Goal: Communication & Community: Answer question/provide support

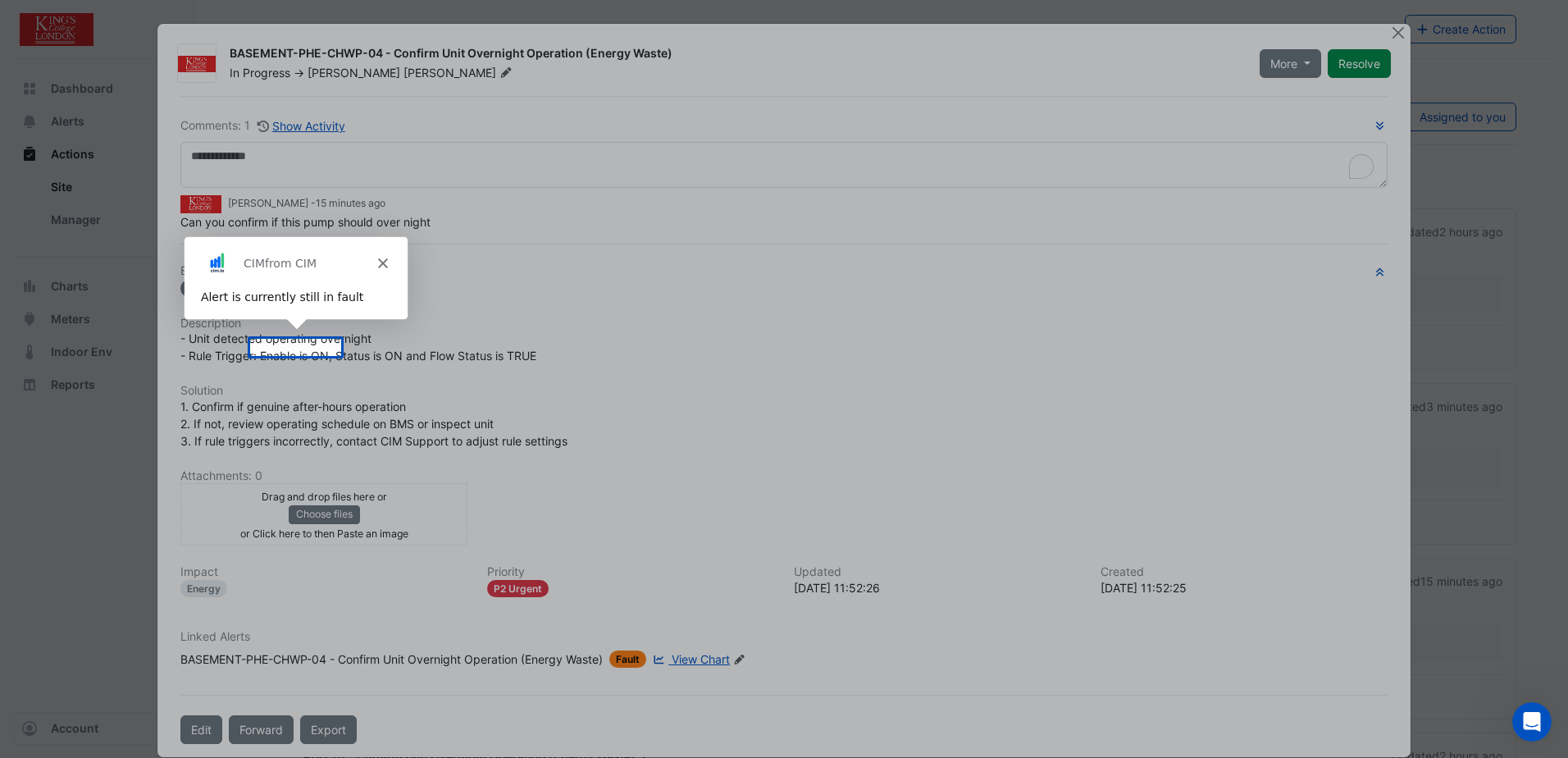
click at [380, 258] on icon "Close" at bounding box center [382, 263] width 10 height 10
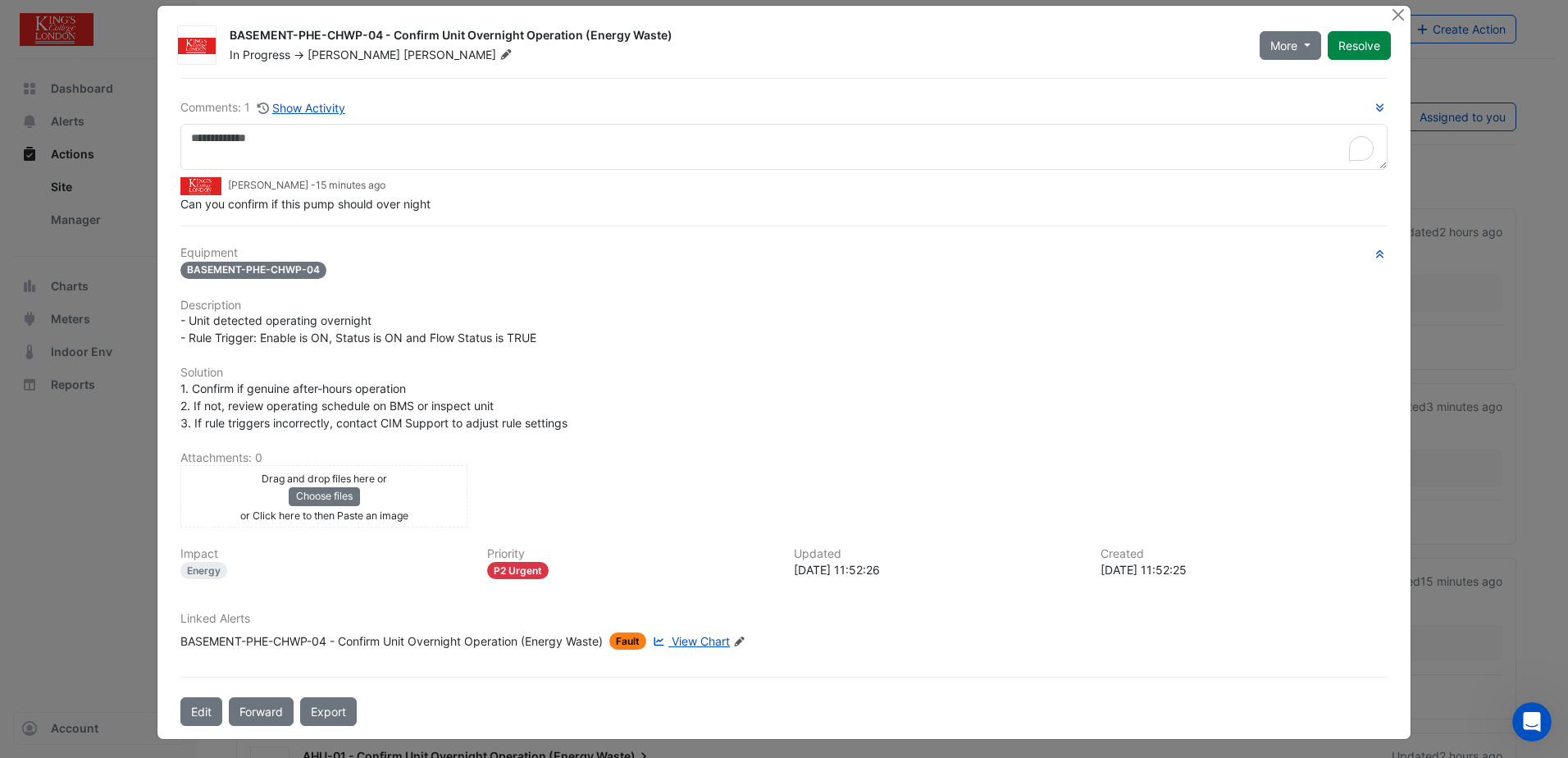
scroll to position [23, 0]
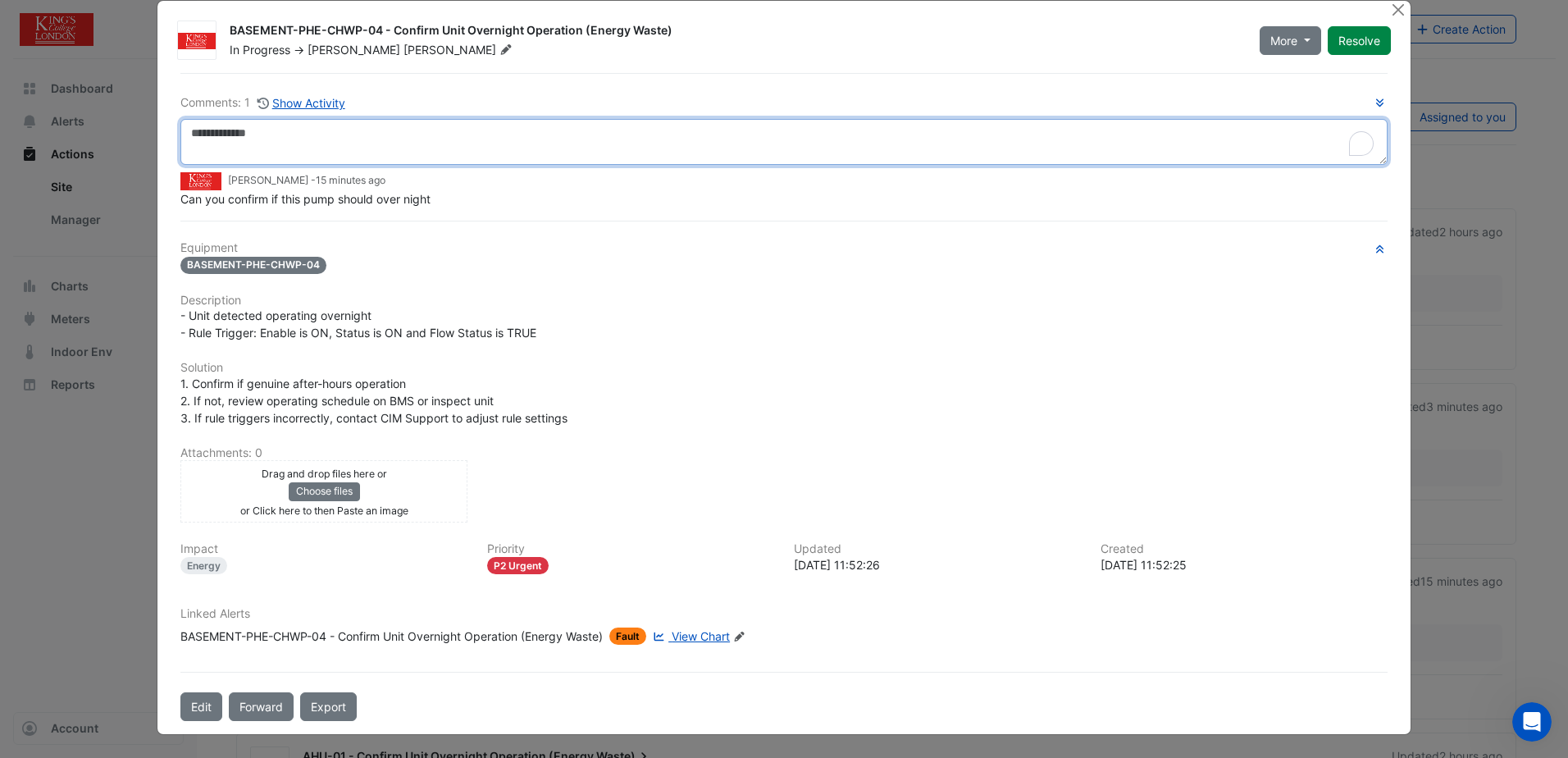
click at [291, 134] on textarea "To enrich screen reader interactions, please activate Accessibility in Grammarl…" at bounding box center [784, 141] width 1207 height 46
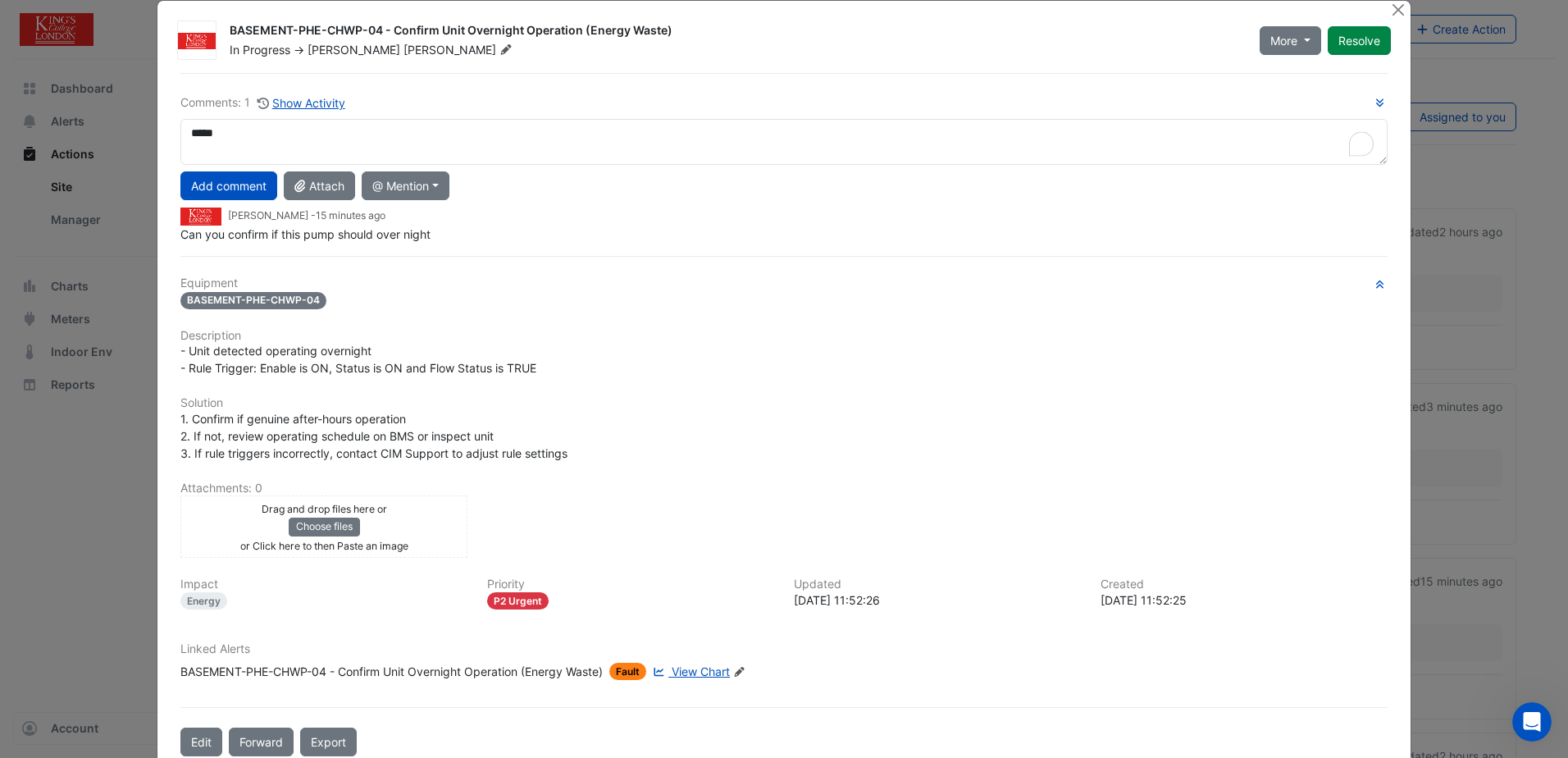
click at [296, 233] on span "Can you confirm if this pump should over night" at bounding box center [305, 234] width 250 height 14
click at [223, 227] on div "Can you confirm if this pump should over night" at bounding box center [784, 235] width 1207 height 18
click at [185, 216] on img at bounding box center [201, 216] width 41 height 18
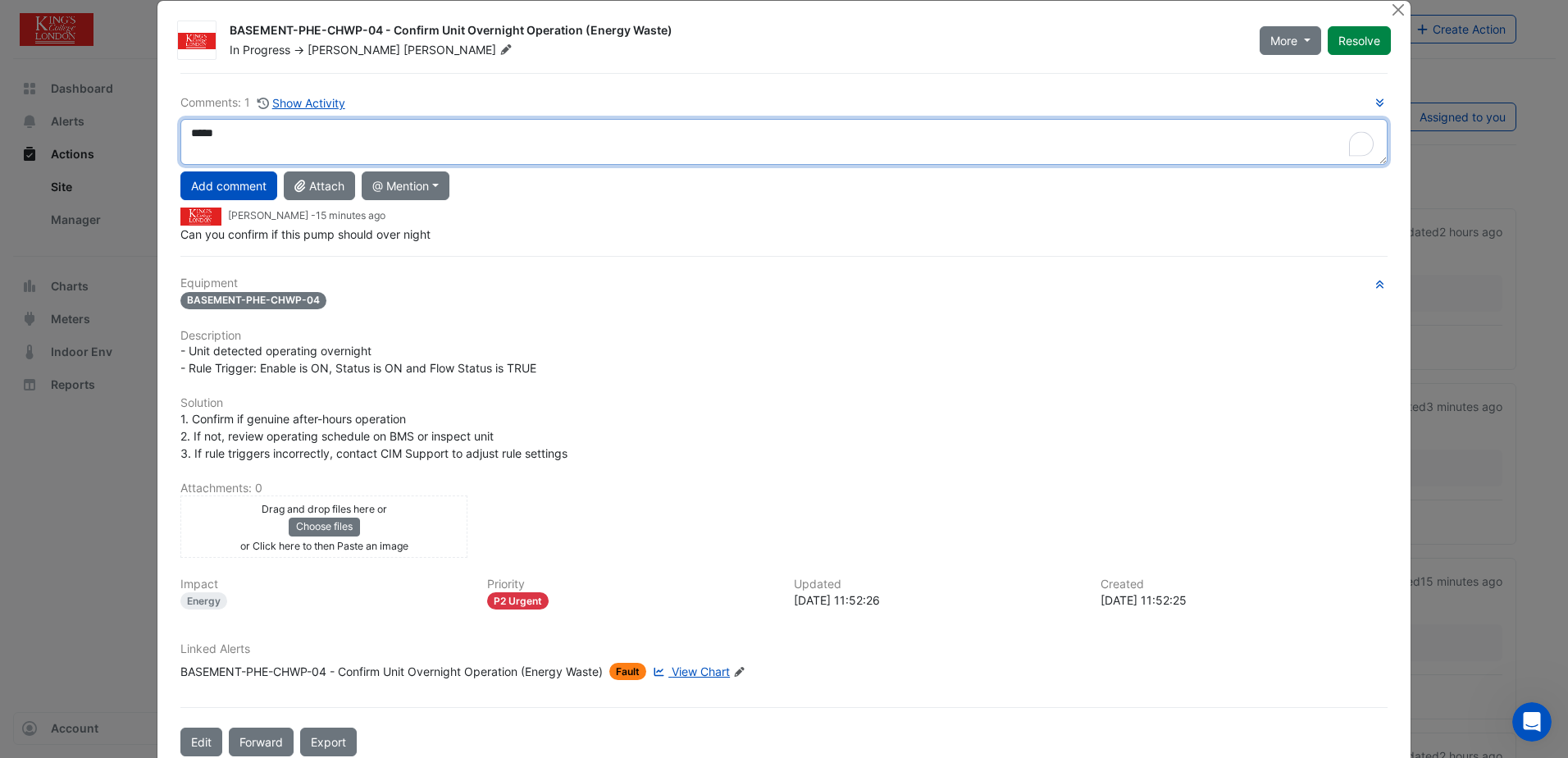
click at [270, 136] on textarea "*****" at bounding box center [784, 141] width 1207 height 46
drag, startPoint x: 270, startPoint y: 136, endPoint x: 112, endPoint y: 138, distance: 158.0
click at [112, 138] on ngb-modal-window "BASEMENT-PHE-CHWP-04 - Confirm Unit Overnight Operation (Energy Waste) In Progr…" at bounding box center [784, 379] width 1568 height 758
type textarea "**********"
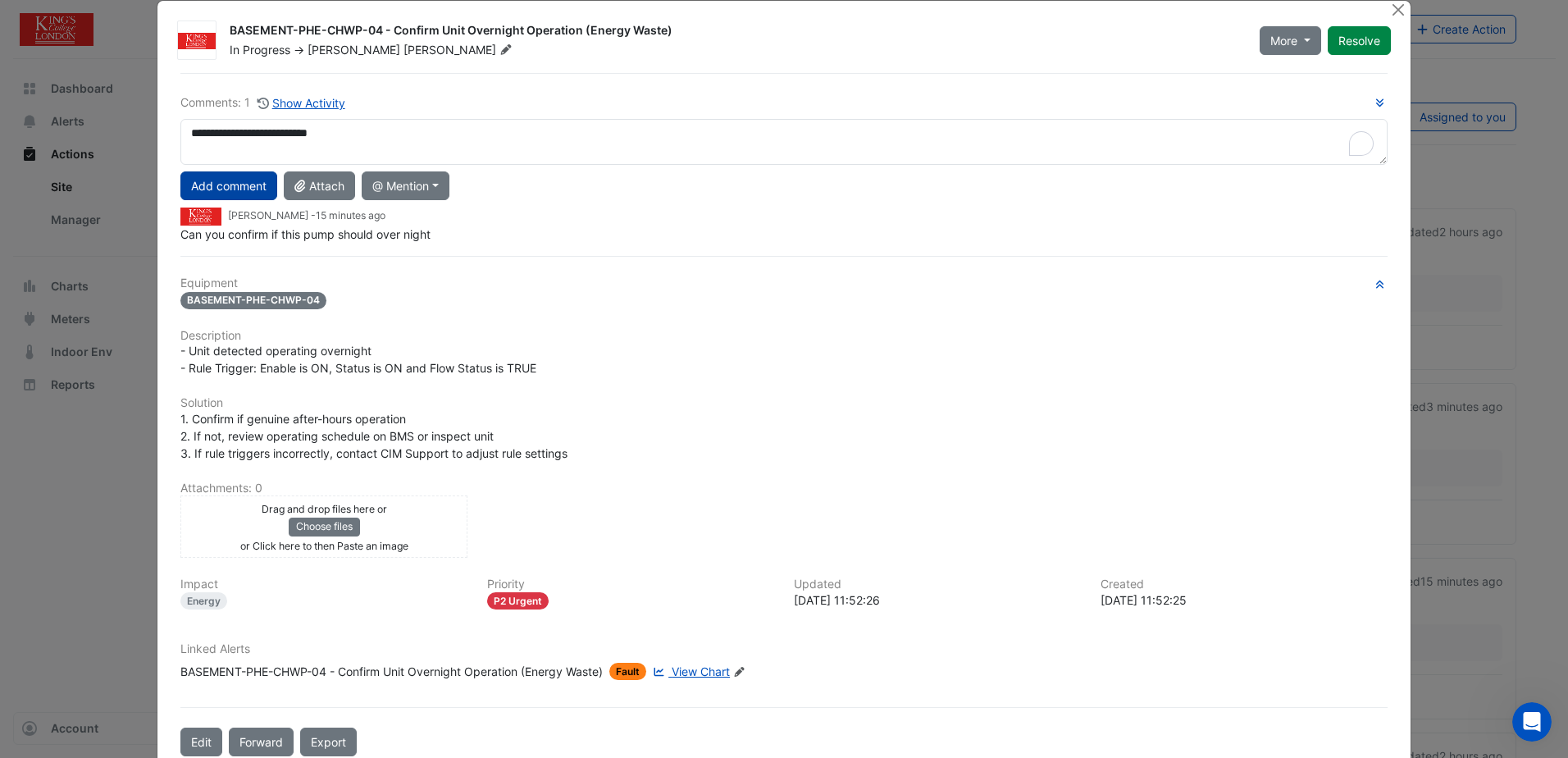
click at [237, 192] on button "Add comment" at bounding box center [228, 185] width 96 height 28
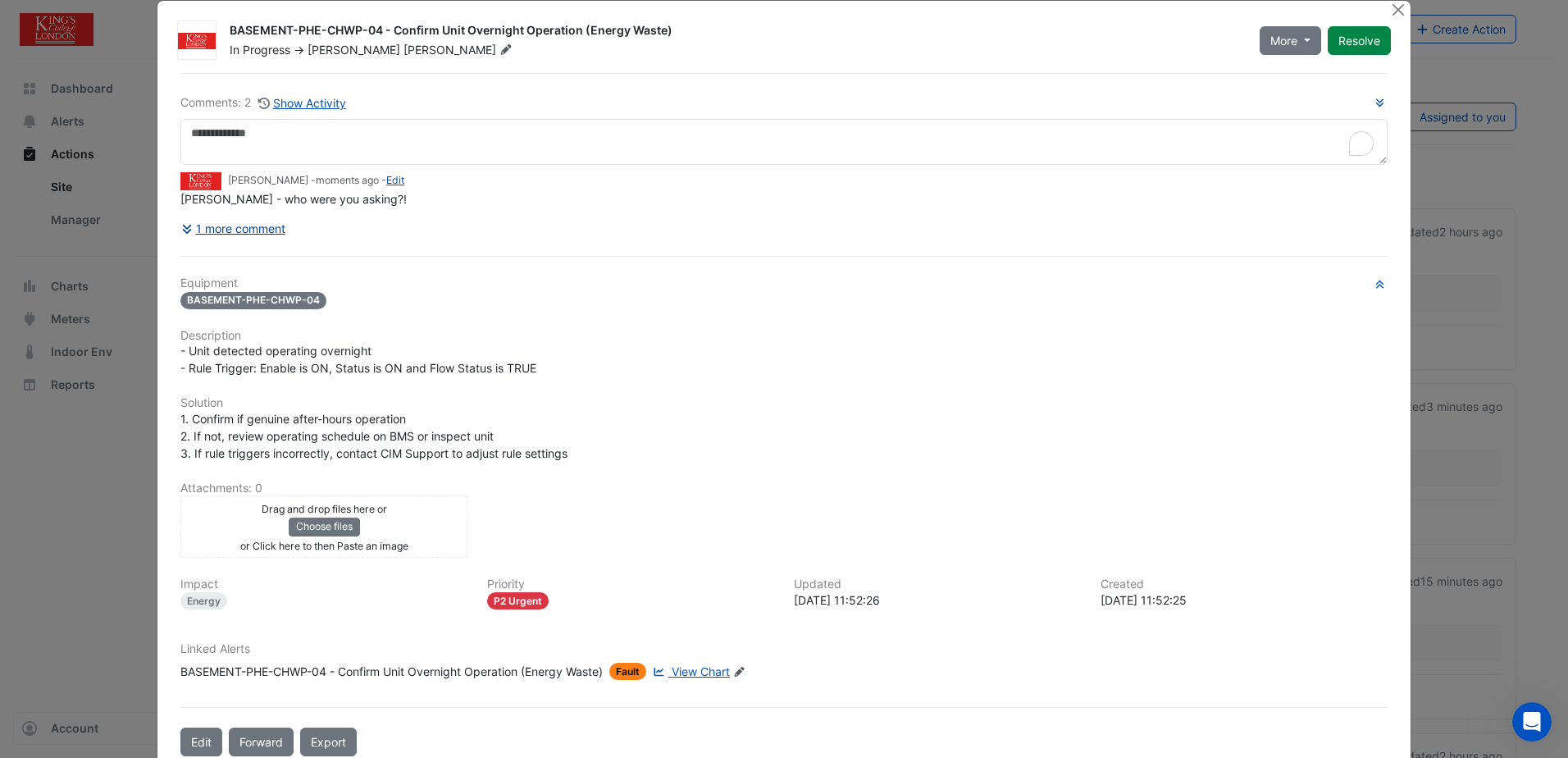
click at [181, 233] on icon at bounding box center [188, 229] width 15 height 12
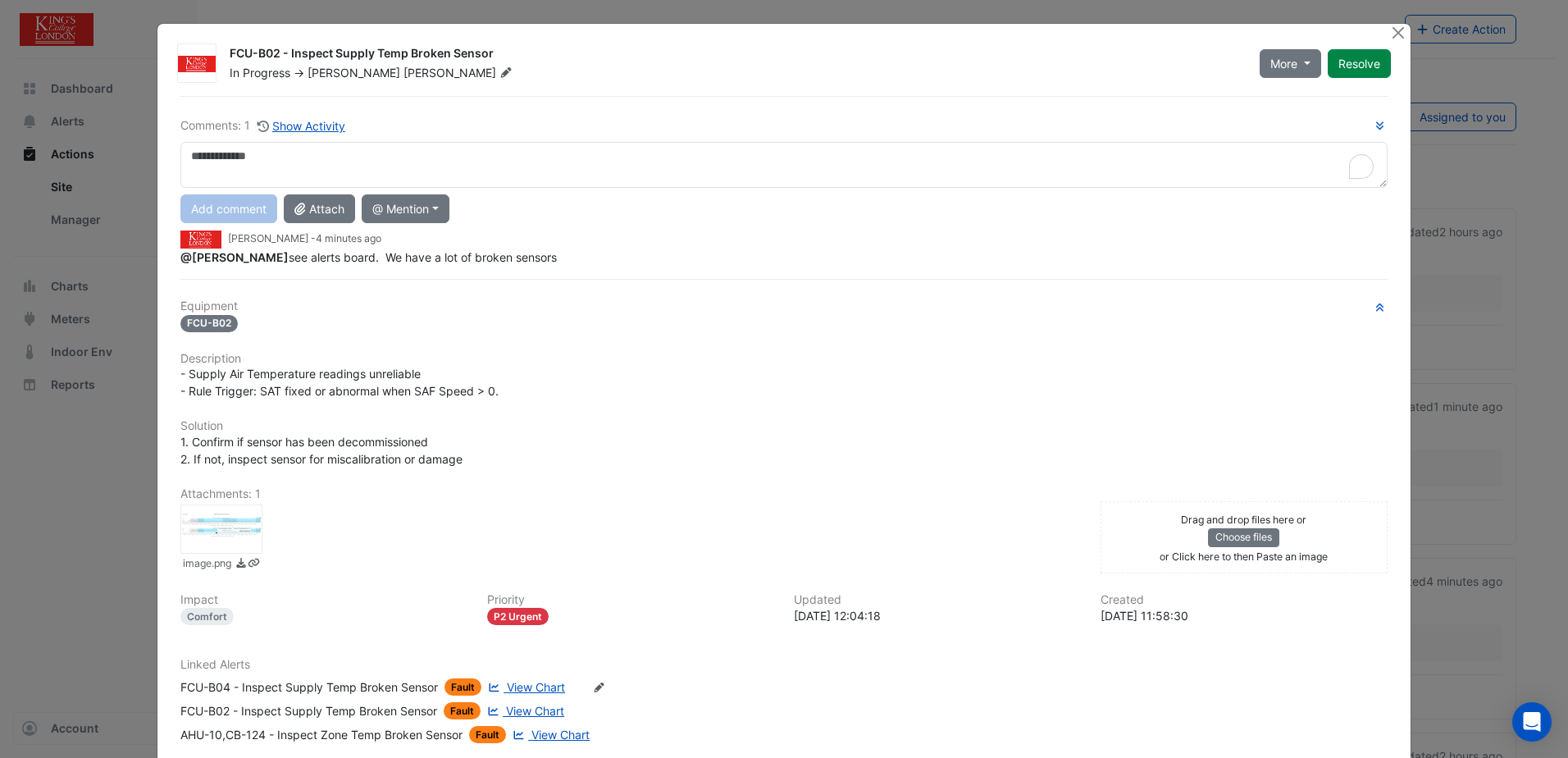
scroll to position [82, 0]
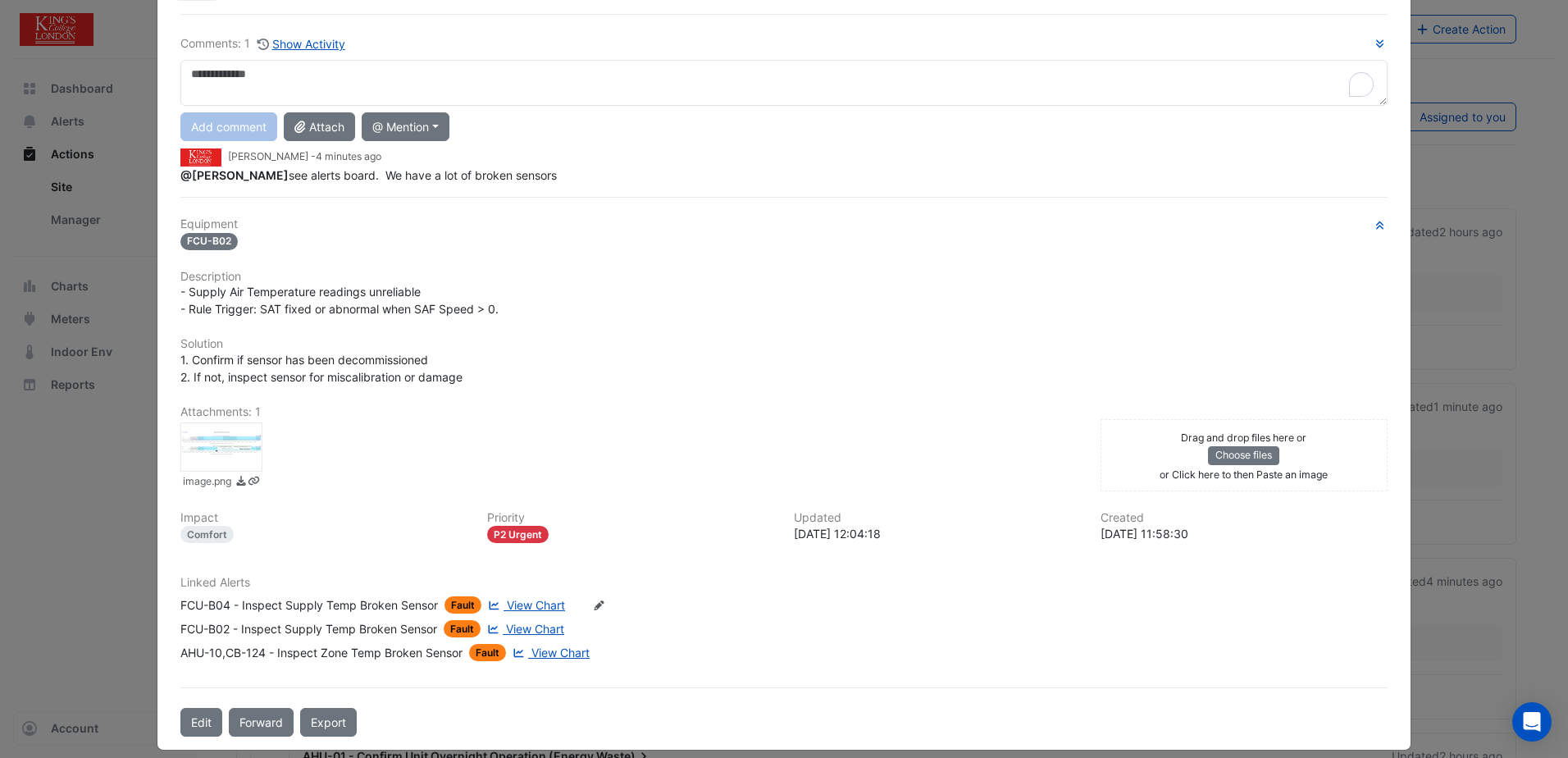
click at [302, 73] on textarea "To enrich screen reader interactions, please activate Accessibility in Grammarl…" at bounding box center [784, 83] width 1207 height 46
click at [263, 133] on div "**********" at bounding box center [784, 108] width 1207 height 149
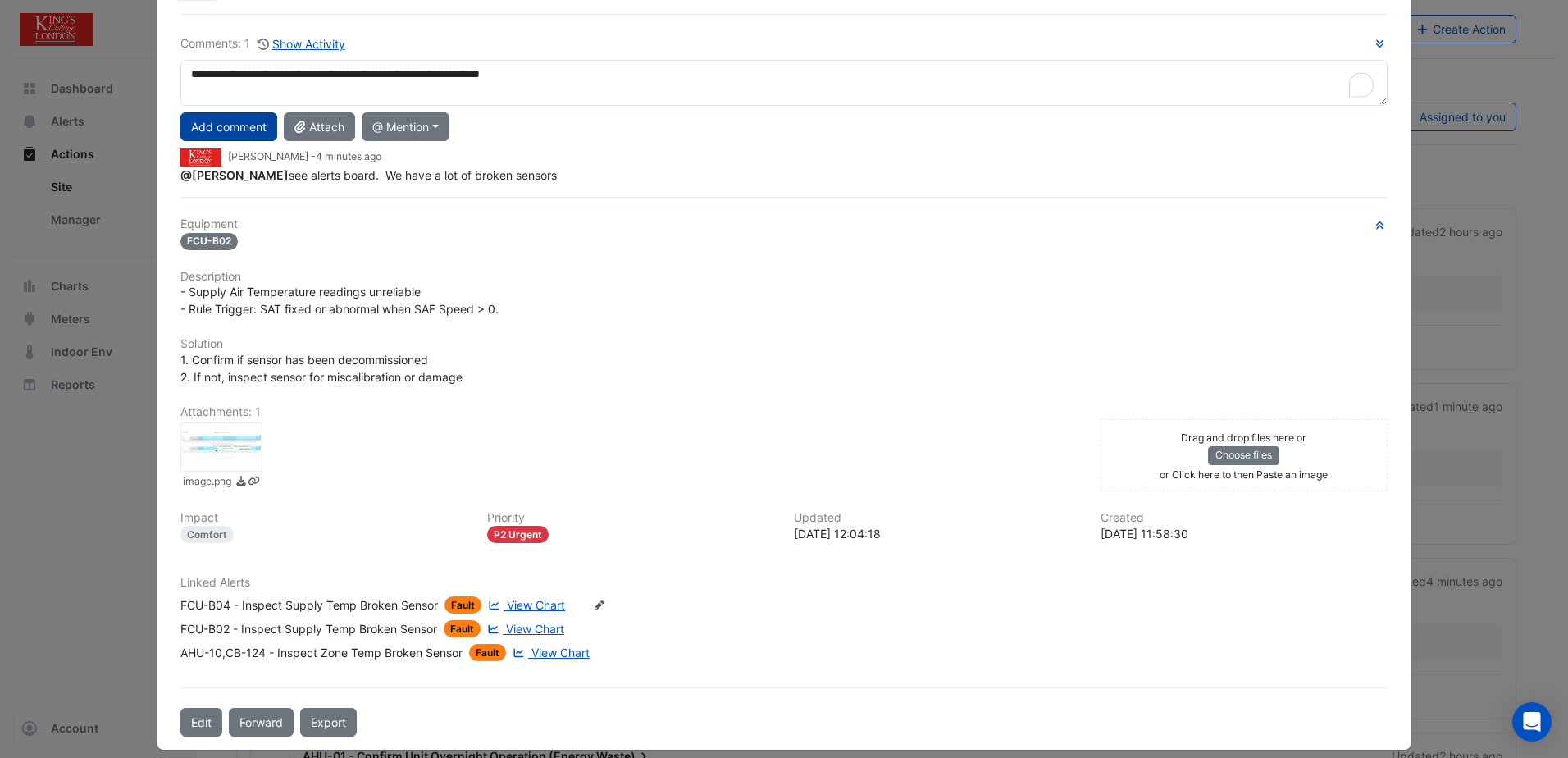
type textarea "**********"
click at [223, 130] on button "Add comment" at bounding box center [228, 126] width 96 height 28
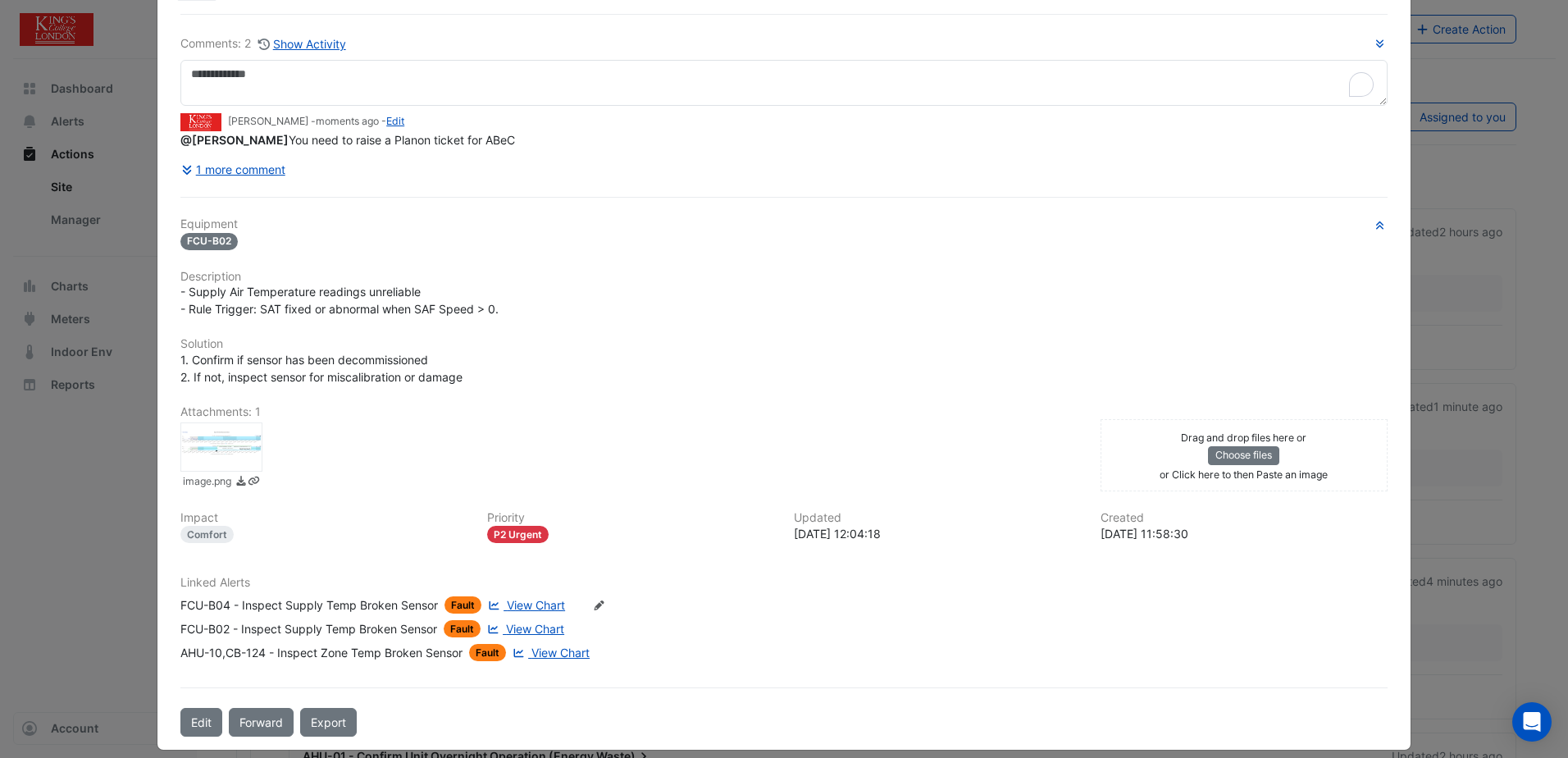
click at [1496, 72] on ngb-modal-window "FCU-B02 - Inspect Supply Temp Broken Sensor In Progress -> Gaetano Cervino More…" at bounding box center [784, 379] width 1568 height 758
click at [713, 264] on div "Equipment FCU-B02 Description - Supply Air Temperature readings unreliable - Ru…" at bounding box center [784, 445] width 1207 height 456
click at [85, 480] on ngb-modal-window "FCU-B02 - Inspect Supply Temp Broken Sensor In Progress -> Gaetano Cervino More…" at bounding box center [784, 379] width 1568 height 758
click at [91, 446] on ngb-modal-window "FCU-B02 - Inspect Supply Temp Broken Sensor In Progress -> Gaetano Cervino More…" at bounding box center [784, 379] width 1568 height 758
drag, startPoint x: 999, startPoint y: 254, endPoint x: 811, endPoint y: 383, distance: 228.0
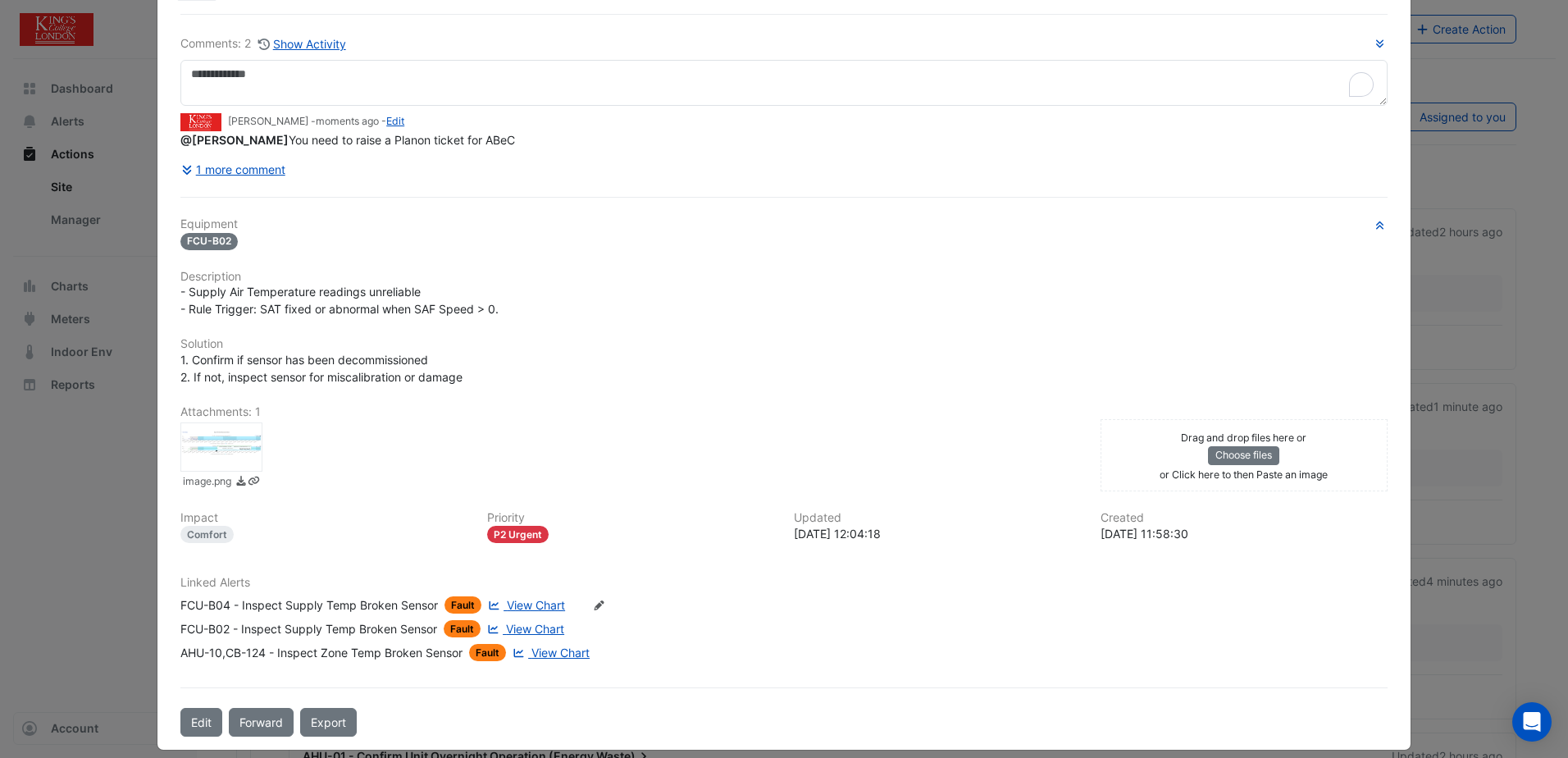
click at [811, 383] on div "1. Confirm if sensor has been decommissioned 2. If not, inspect sensor for misc…" at bounding box center [784, 368] width 1207 height 34
click at [1495, 694] on ngb-modal-window "FCU-B02 - Inspect Supply Temp Broken Sensor In Progress -> Gaetano Cervino More…" at bounding box center [784, 379] width 1568 height 758
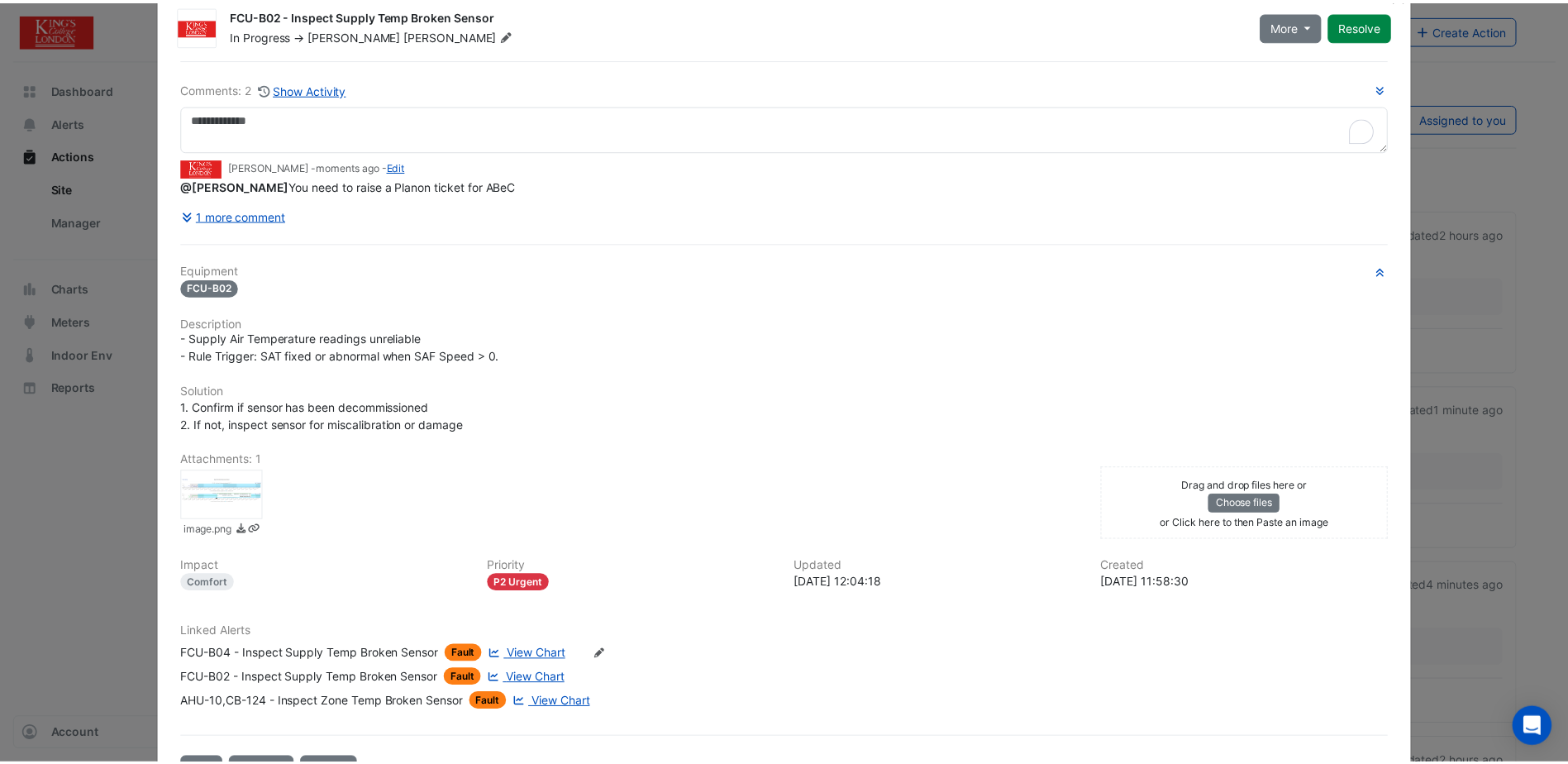
scroll to position [0, 0]
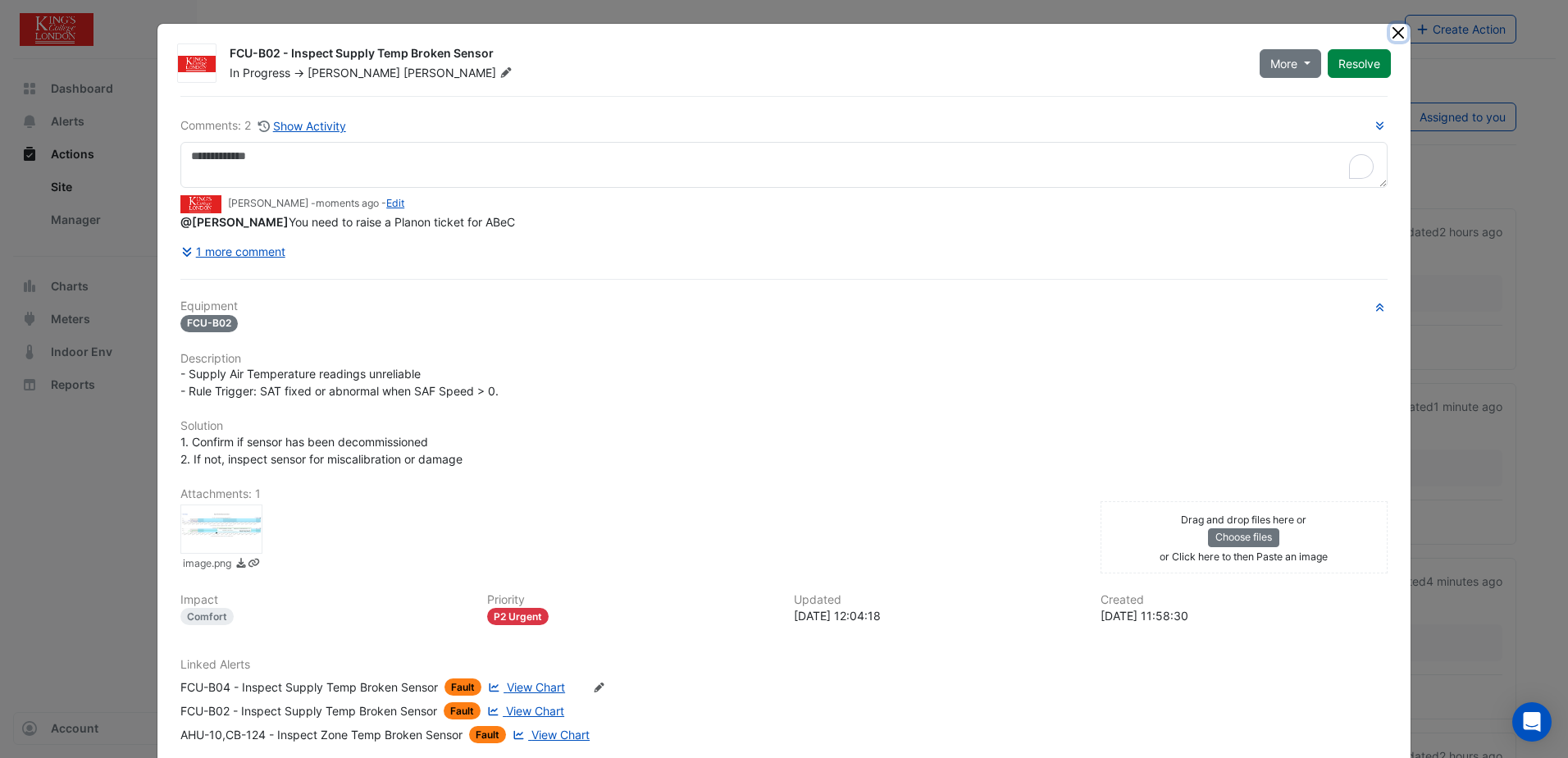
click at [1393, 28] on button "Close" at bounding box center [1399, 32] width 18 height 18
